Goal: Information Seeking & Learning: Learn about a topic

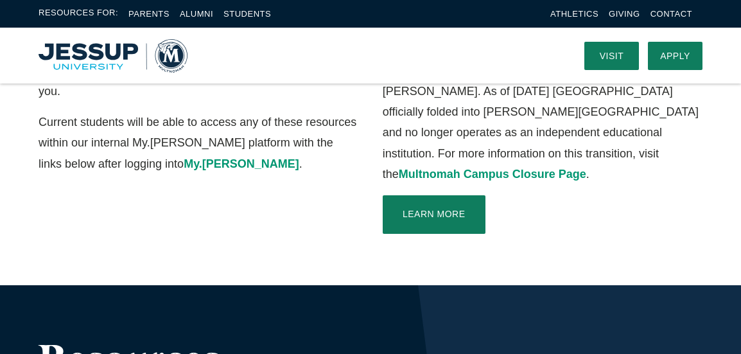
scroll to position [402, 0]
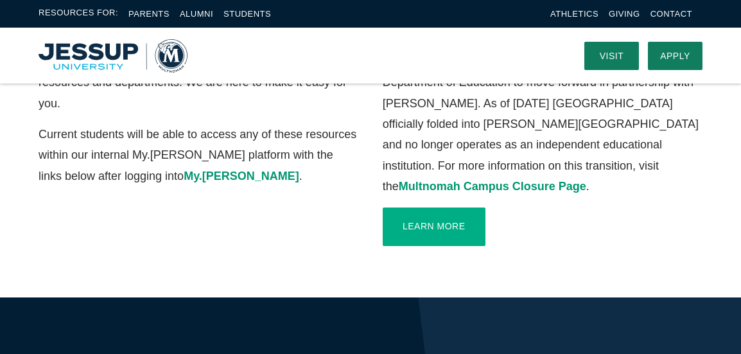
click at [423, 207] on link "Learn More" at bounding box center [434, 226] width 103 height 39
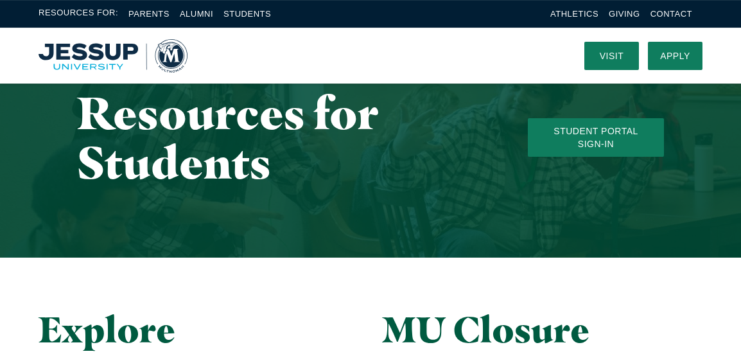
scroll to position [0, 0]
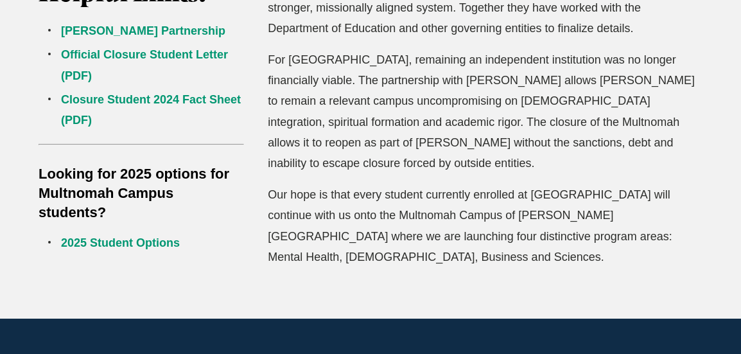
scroll to position [522, 0]
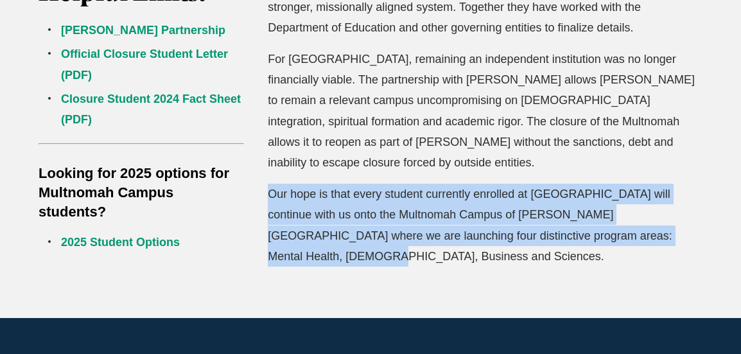
drag, startPoint x: 644, startPoint y: 197, endPoint x: 270, endPoint y: 150, distance: 376.7
click at [270, 184] on p "Our hope is that every student currently enrolled at Multnomah will continue wi…" at bounding box center [485, 225] width 435 height 83
copy p "Our hope is that every student currently enrolled at Multnomah will continue wi…"
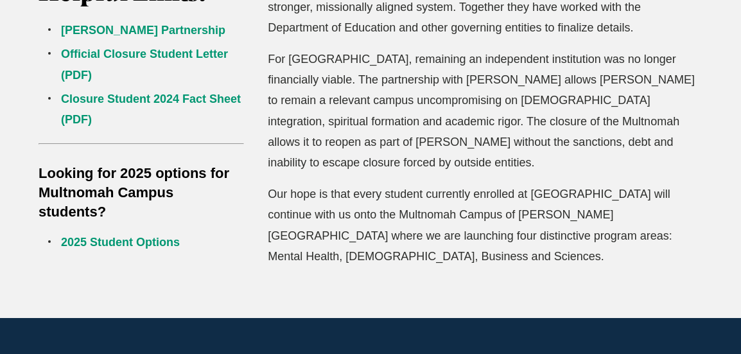
click at [285, 277] on div "Helpful Links: Jessup Partnership Official Closure Student Letter (PDF) Closure…" at bounding box center [370, 111] width 741 height 414
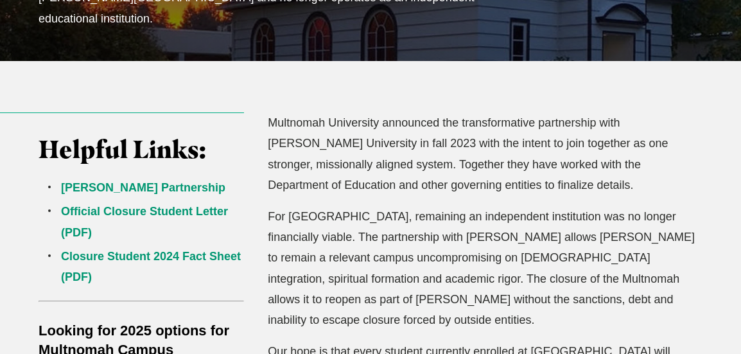
scroll to position [380, 0]
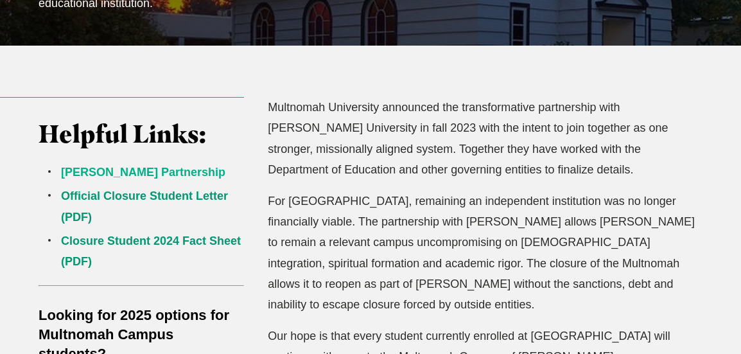
click at [148, 166] on link "Jessup Partnership" at bounding box center [143, 172] width 164 height 13
click at [127, 189] on link "Official Closure Student Letter (PDF)" at bounding box center [144, 205] width 167 height 33
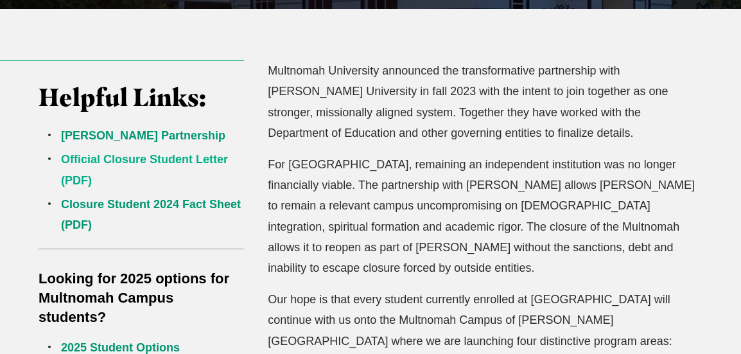
scroll to position [434, 0]
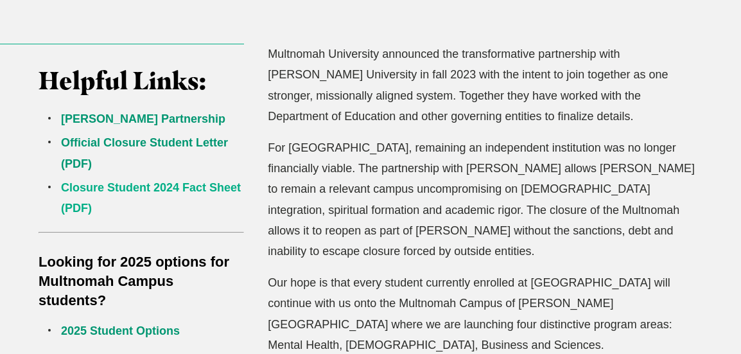
click at [189, 181] on link "Closure Student 2024 Fact Sheet (PDF)" at bounding box center [151, 197] width 180 height 33
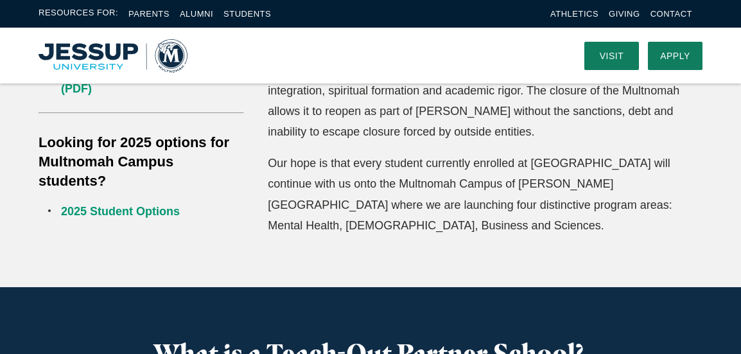
scroll to position [539, 0]
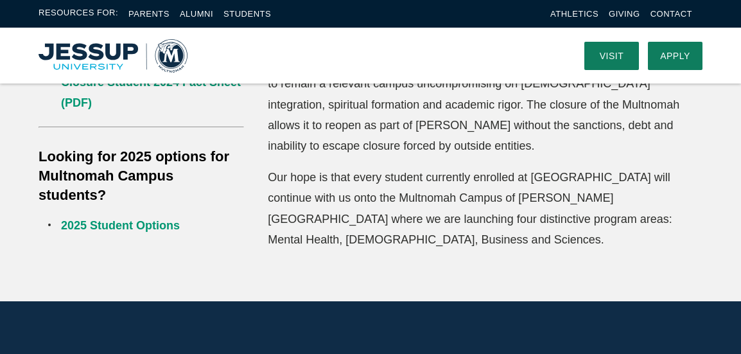
click at [155, 219] on link "2025 Student Options" at bounding box center [120, 225] width 119 height 13
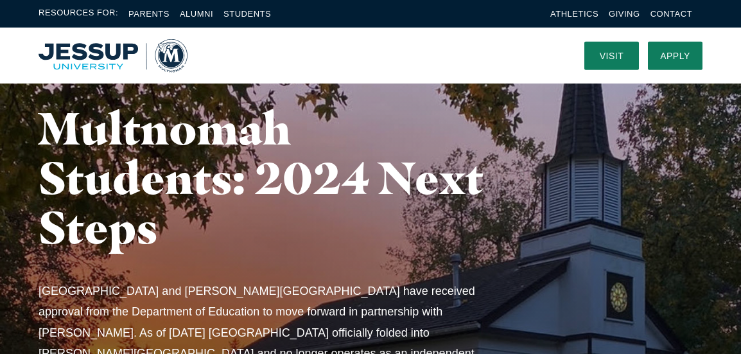
scroll to position [0, 0]
